Goal: Task Accomplishment & Management: Manage account settings

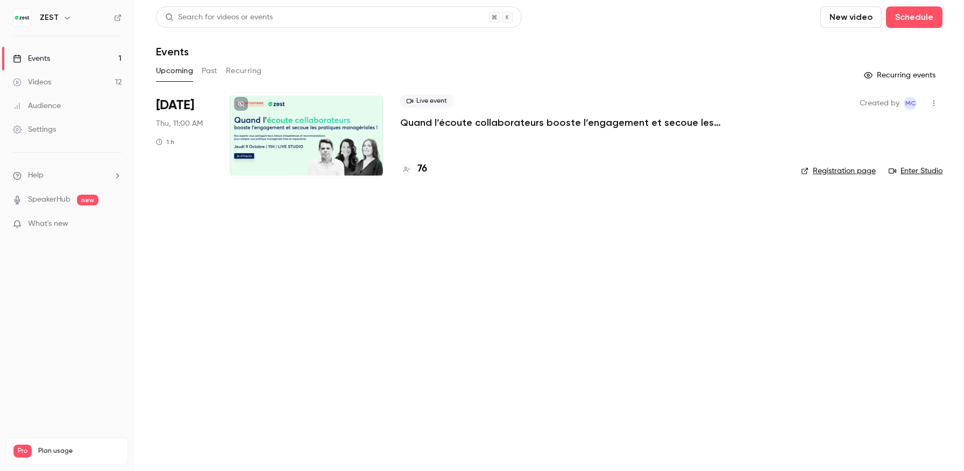
click at [325, 109] on div at bounding box center [306, 136] width 153 height 86
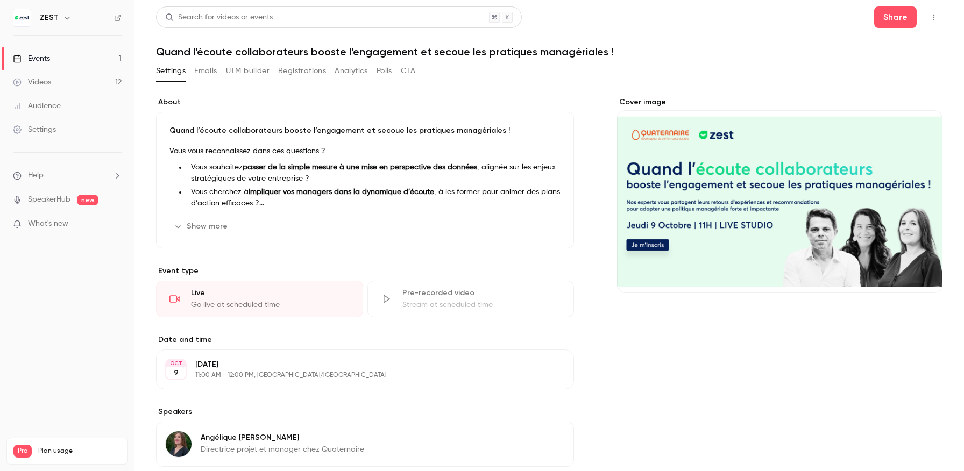
click at [933, 13] on button "button" at bounding box center [933, 17] width 17 height 17
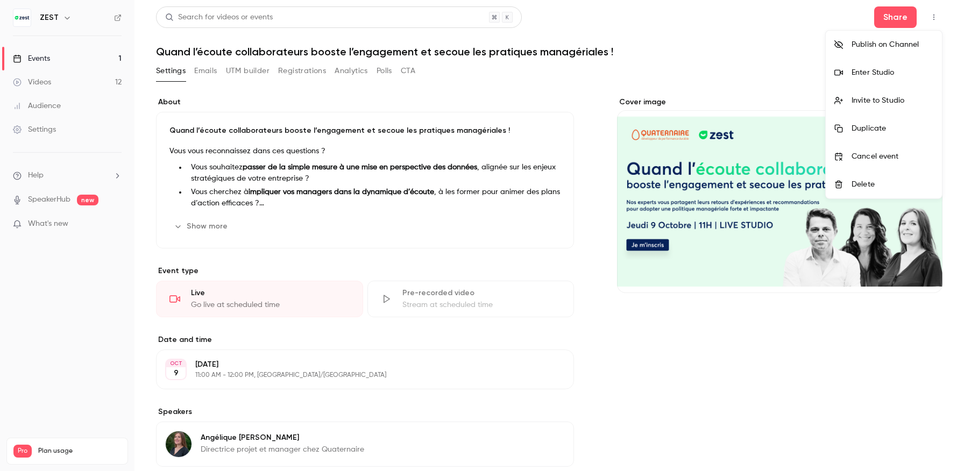
click at [880, 67] on div "Enter Studio" at bounding box center [893, 72] width 82 height 11
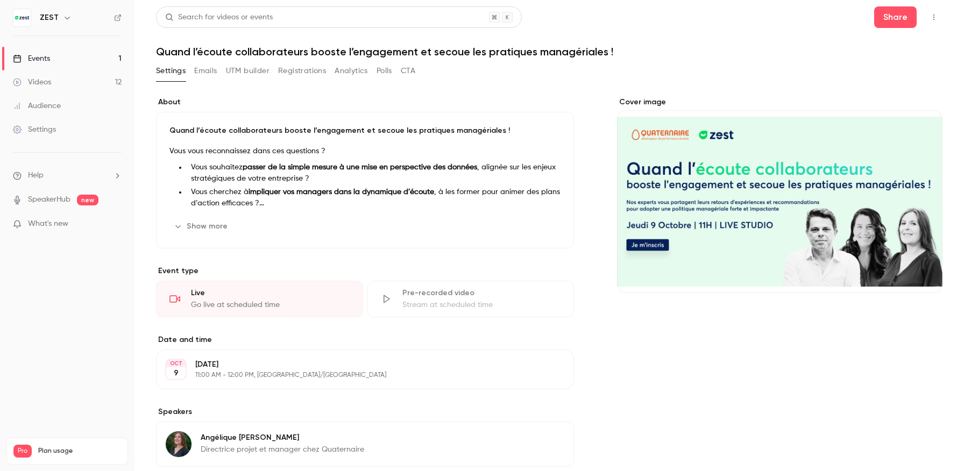
click at [297, 75] on button "Registrations" at bounding box center [302, 70] width 48 height 17
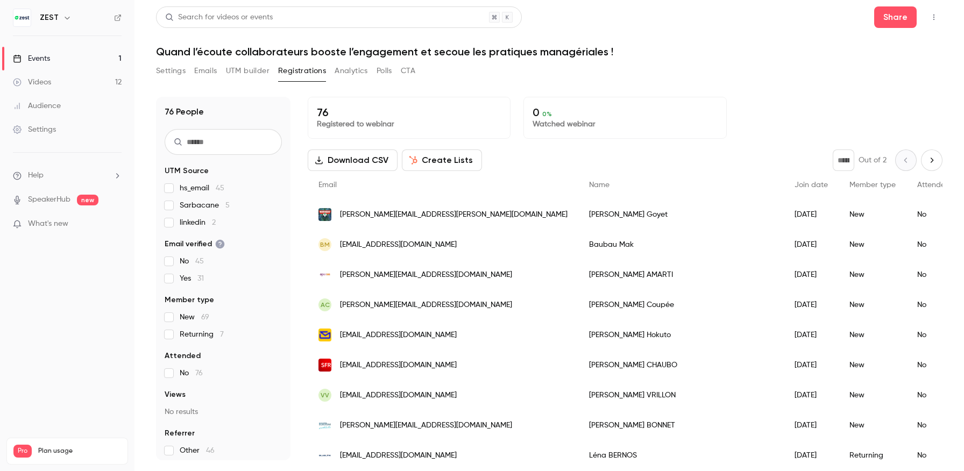
click at [353, 165] on button "Download CSV" at bounding box center [353, 161] width 90 height 22
